Goal: Transaction & Acquisition: Purchase product/service

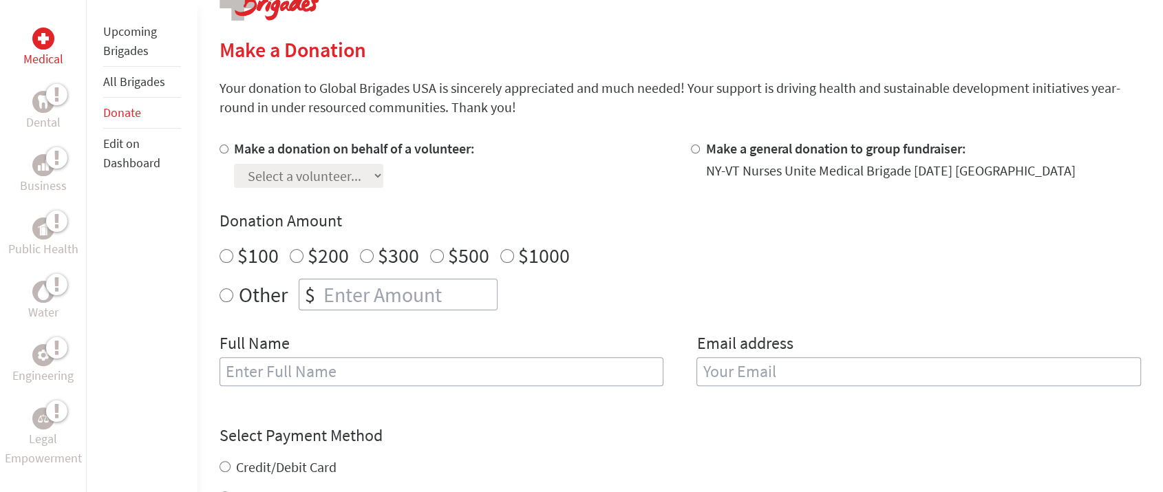
click at [220, 147] on input "Make a donation on behalf of a volunteer:" at bounding box center [224, 149] width 9 height 9
radio input "true"
click at [371, 171] on select "Select a volunteer... [PERSON_NAME] [PERSON_NAME] [PERSON_NAME] [PERSON_NAME] […" at bounding box center [308, 176] width 149 height 24
select select "1EBEFAA4-3AE9-11E0-A13C-0025900034B2"
click at [234, 164] on select "Select a volunteer... [PERSON_NAME] [PERSON_NAME] [PERSON_NAME] [PERSON_NAME] […" at bounding box center [308, 176] width 149 height 24
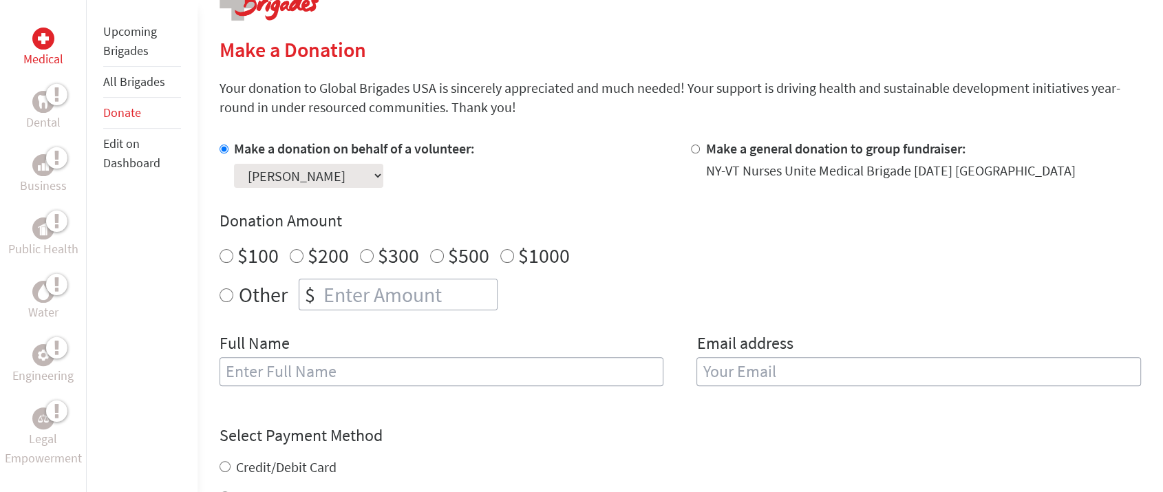
click at [503, 221] on h4 "Donation Amount" at bounding box center [681, 221] width 922 height 22
click at [697, 147] on input "Make a general donation to group fundraiser:" at bounding box center [695, 149] width 9 height 9
radio input "true"
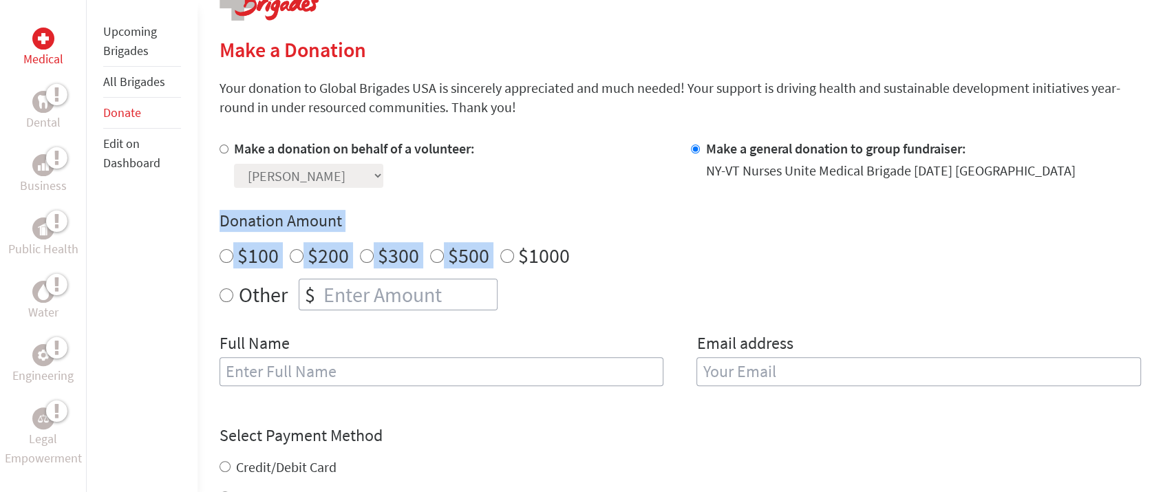
drag, startPoint x: 218, startPoint y: 216, endPoint x: 501, endPoint y: 233, distance: 283.5
click at [501, 233] on div "Donation Amount $100 $200 $300 $500 $1000 Other $" at bounding box center [681, 260] width 922 height 101
click at [224, 249] on input "$100" at bounding box center [227, 256] width 14 height 14
radio input "true"
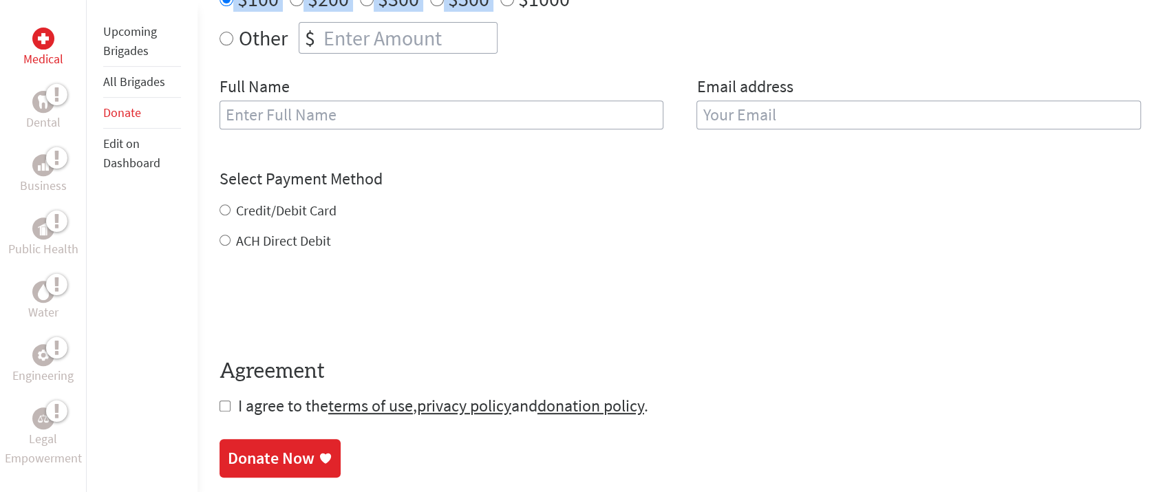
scroll to position [611, 0]
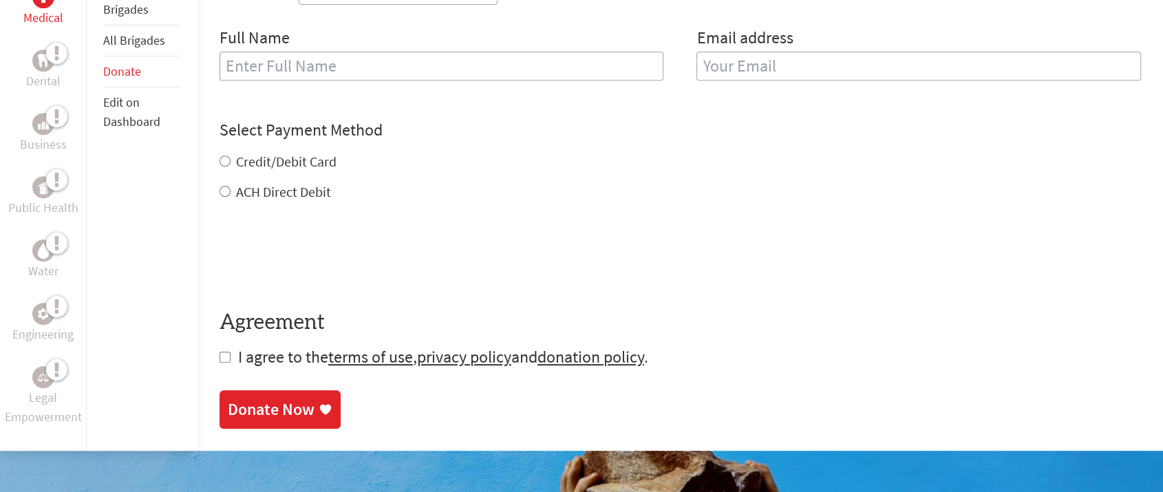
click at [252, 167] on label "Credit/Debit Card" at bounding box center [286, 161] width 101 height 17
click at [231, 167] on input "Credit/Debit Card" at bounding box center [225, 161] width 11 height 11
radio input "true"
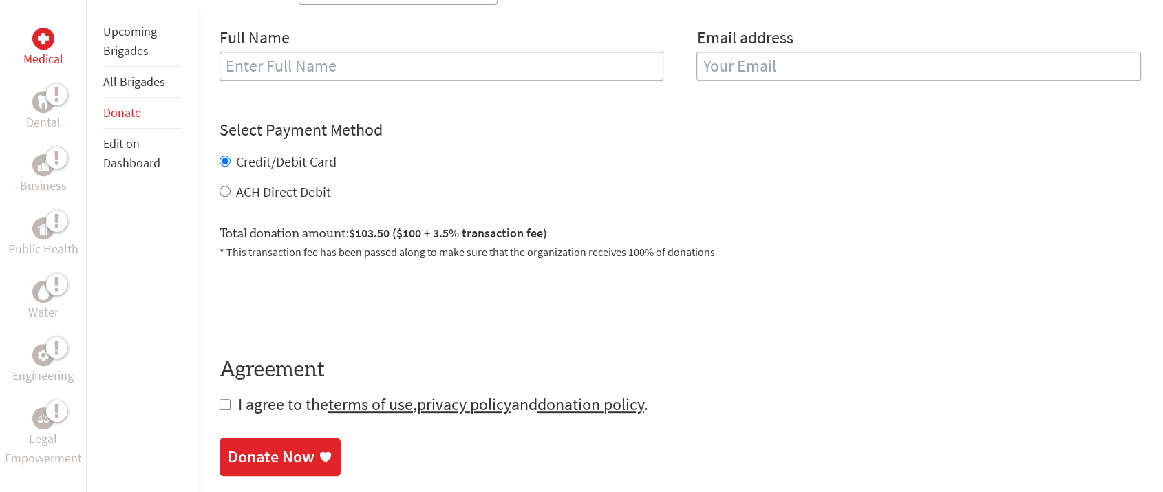
click at [232, 197] on div "ACH Direct Debit" at bounding box center [681, 191] width 922 height 19
click at [298, 193] on label "ACH Direct Debit" at bounding box center [283, 191] width 95 height 17
click at [231, 193] on input "ACH Direct Debit" at bounding box center [225, 191] width 11 height 11
radio input "true"
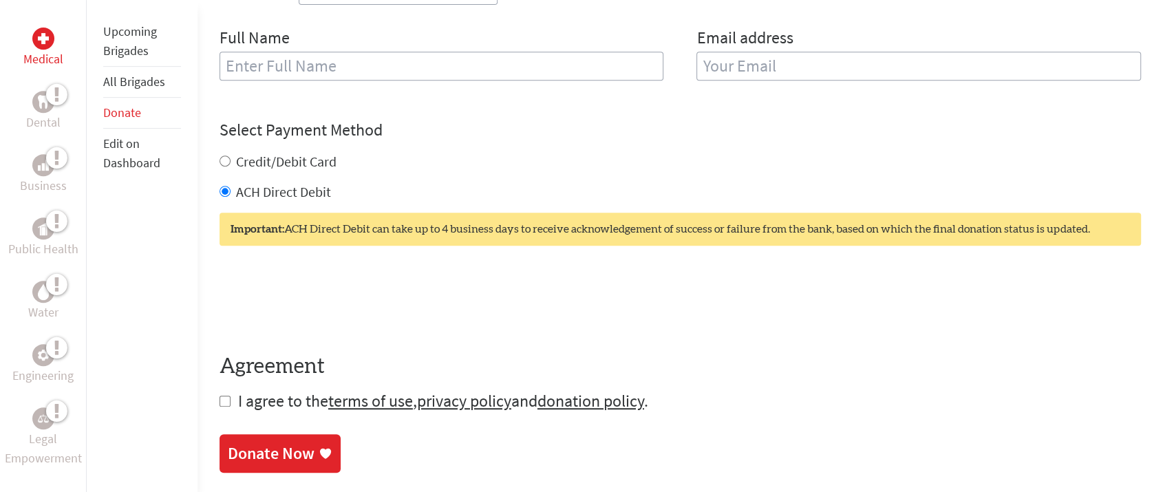
click at [280, 157] on label "Credit/Debit Card" at bounding box center [286, 161] width 101 height 17
click at [231, 157] on input "Credit/Debit Card" at bounding box center [225, 161] width 11 height 11
radio input "true"
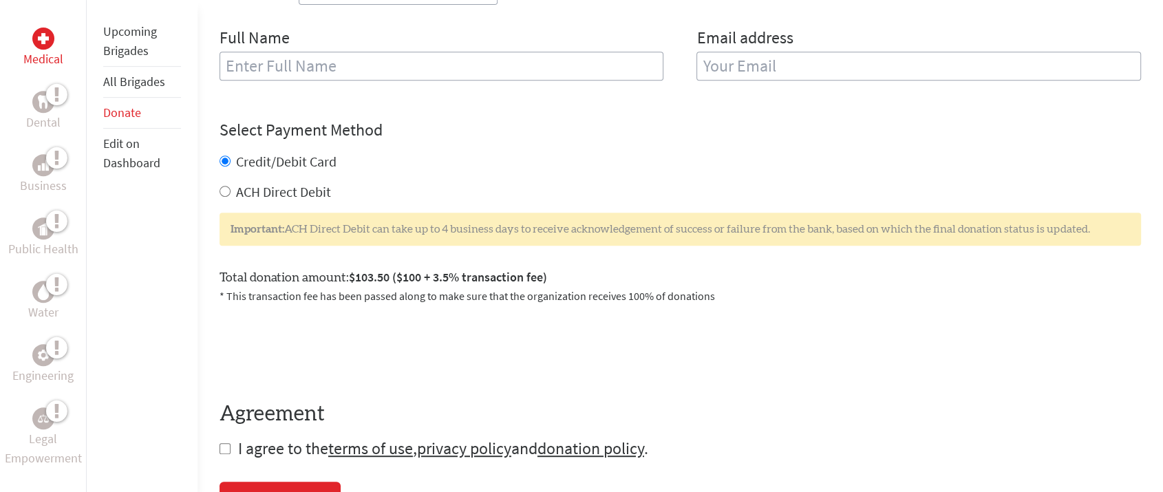
click at [589, 218] on div "Important: ACH Direct Debit can take up to 4 business days to receive acknowled…" at bounding box center [681, 229] width 922 height 33
